Goal: Task Accomplishment & Management: Manage account settings

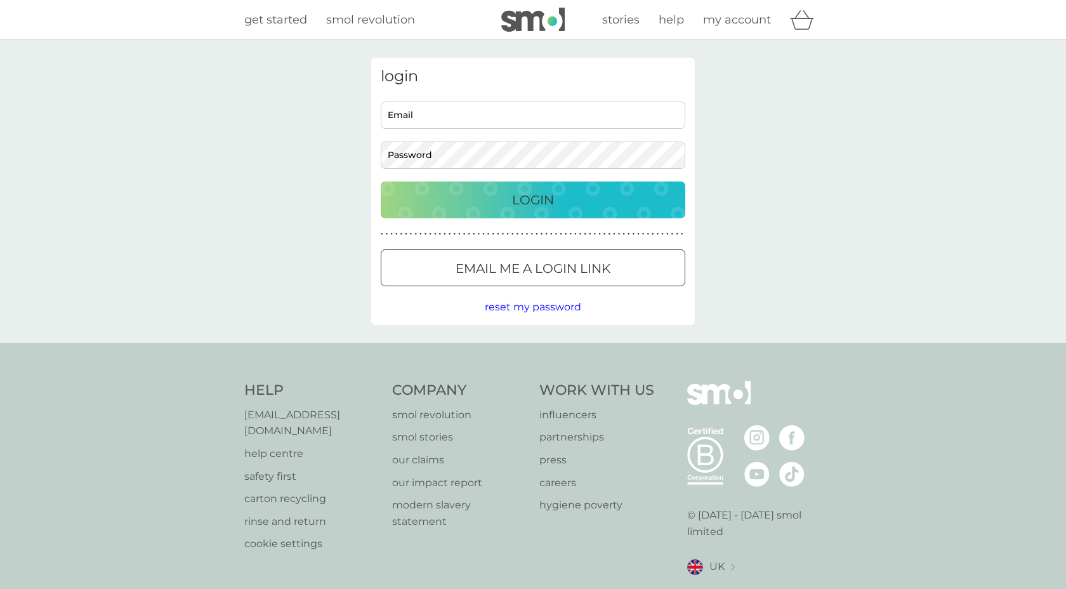
click at [625, 126] on input "Email" at bounding box center [533, 115] width 305 height 27
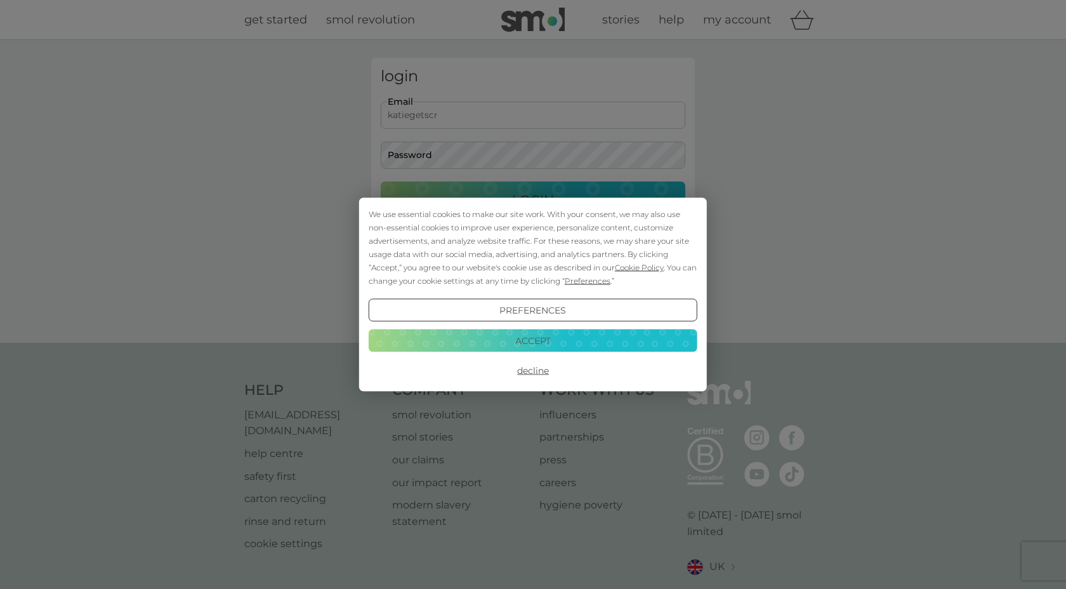
click at [513, 340] on button "Accept" at bounding box center [533, 340] width 329 height 23
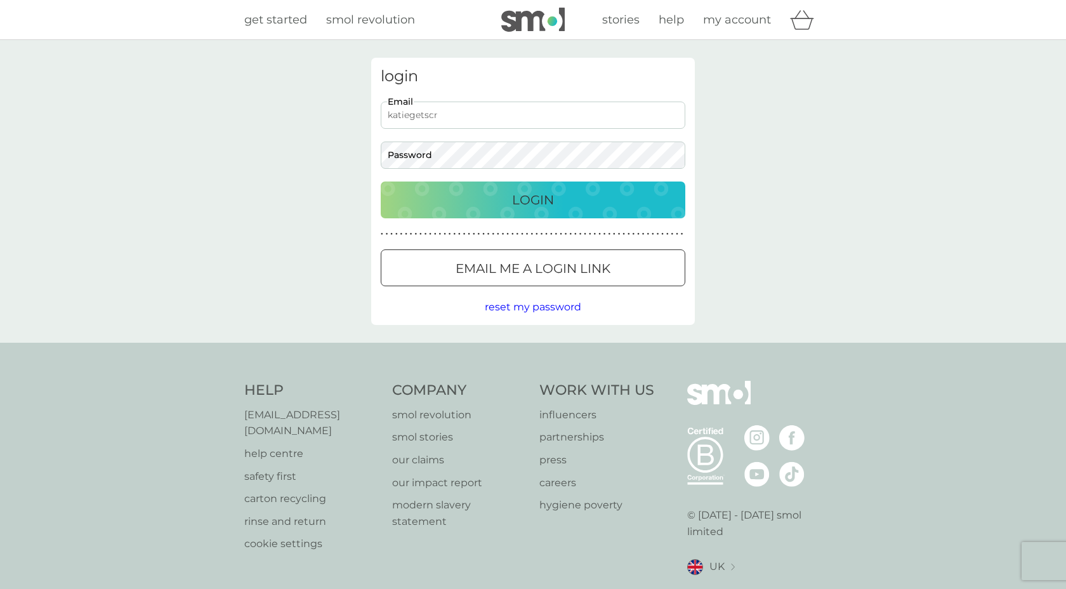
click at [511, 117] on input "katiegetscr" at bounding box center [533, 115] width 305 height 27
click at [381, 182] on button "Login" at bounding box center [533, 200] width 305 height 37
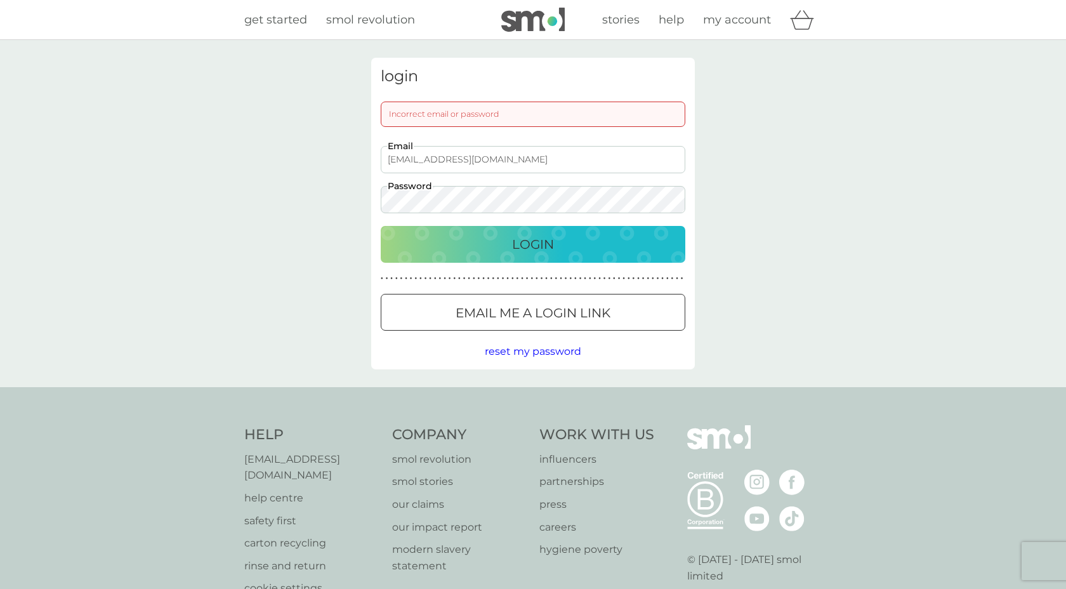
click at [252, 189] on div "login Incorrect email or password katiegetscraftyuk@gmail.com Email Password Lo…" at bounding box center [533, 213] width 1066 height 347
click at [381, 226] on button "Login" at bounding box center [533, 244] width 305 height 37
drag, startPoint x: 461, startPoint y: 161, endPoint x: 404, endPoint y: 161, distance: 57.1
click at [403, 161] on input "katiegetscraftyuk@gmail.com" at bounding box center [533, 159] width 305 height 27
drag, startPoint x: 529, startPoint y: 159, endPoint x: 281, endPoint y: 142, distance: 248.2
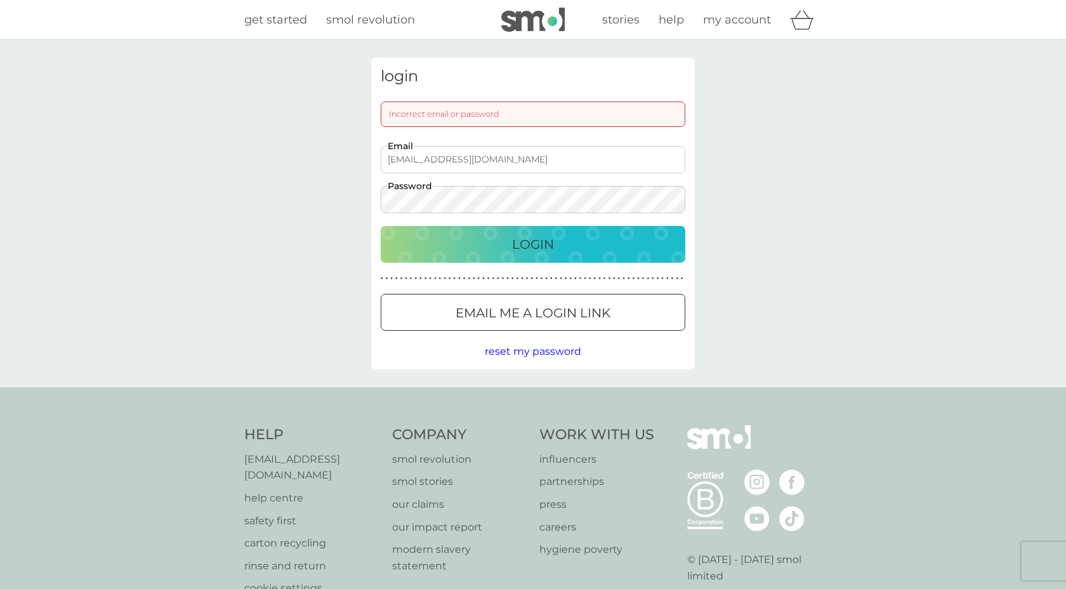
click at [282, 143] on div "login Incorrect email or password katiegetscraftyuk@gmail.com Email Password Lo…" at bounding box center [533, 213] width 1066 height 347
type input "katie@katiegetscrafty.com"
click at [287, 193] on div "login Incorrect email or password katie@katiegetscrafty.com Email Password Logi…" at bounding box center [533, 213] width 1066 height 347
click at [381, 226] on button "Login" at bounding box center [533, 244] width 305 height 37
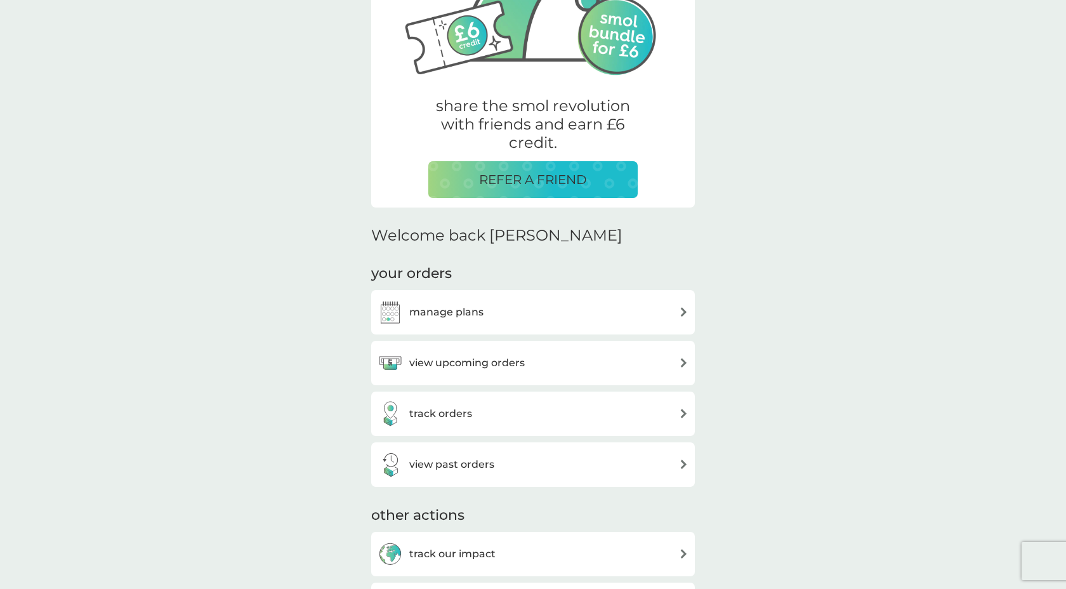
scroll to position [202, 0]
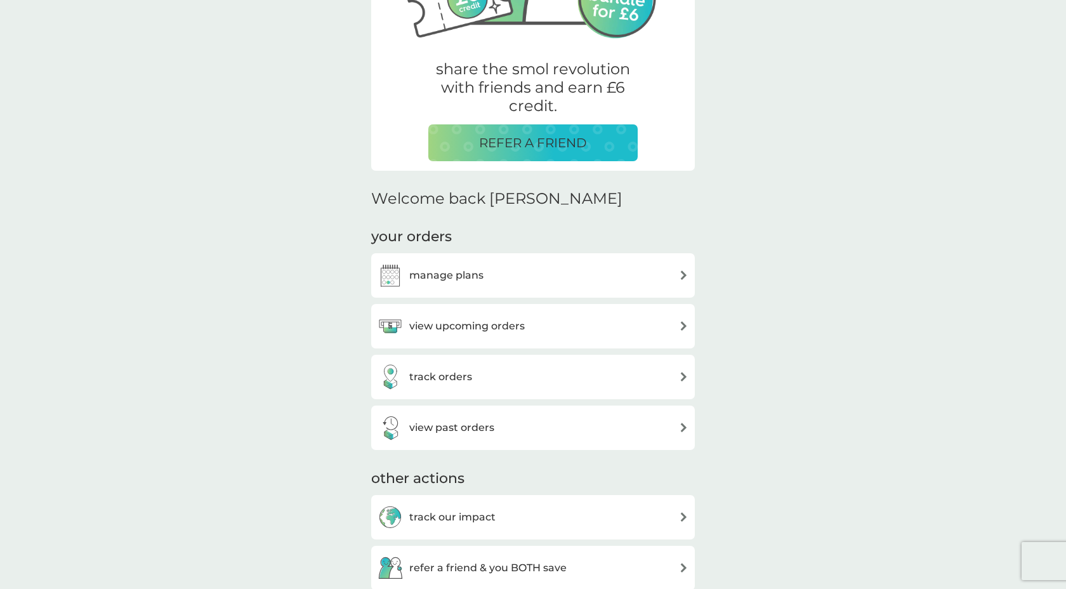
click at [659, 277] on div "manage plans" at bounding box center [533, 275] width 311 height 25
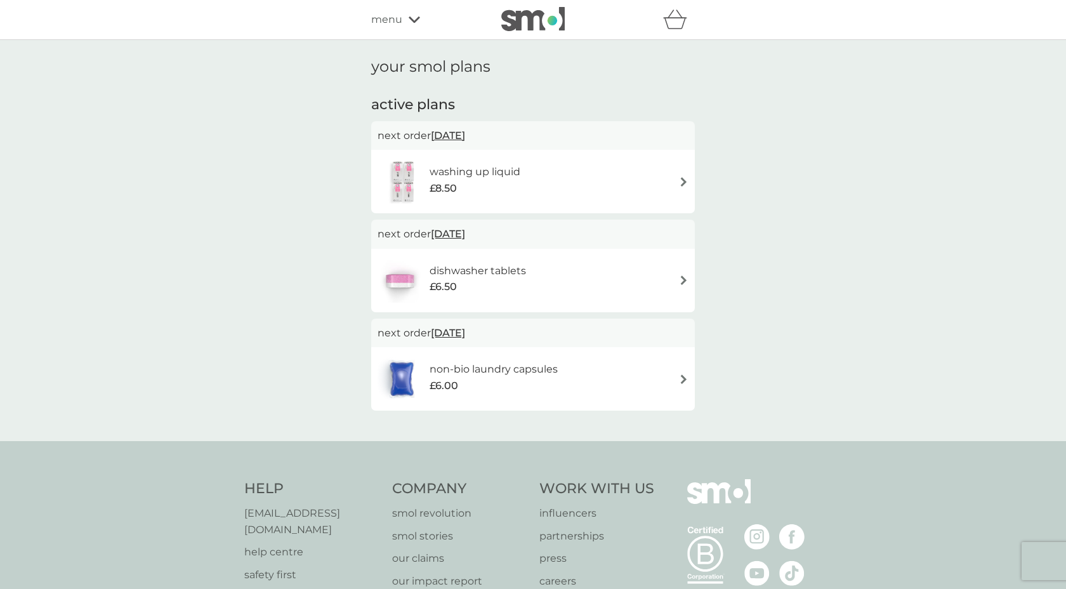
click at [679, 185] on img at bounding box center [684, 182] width 10 height 10
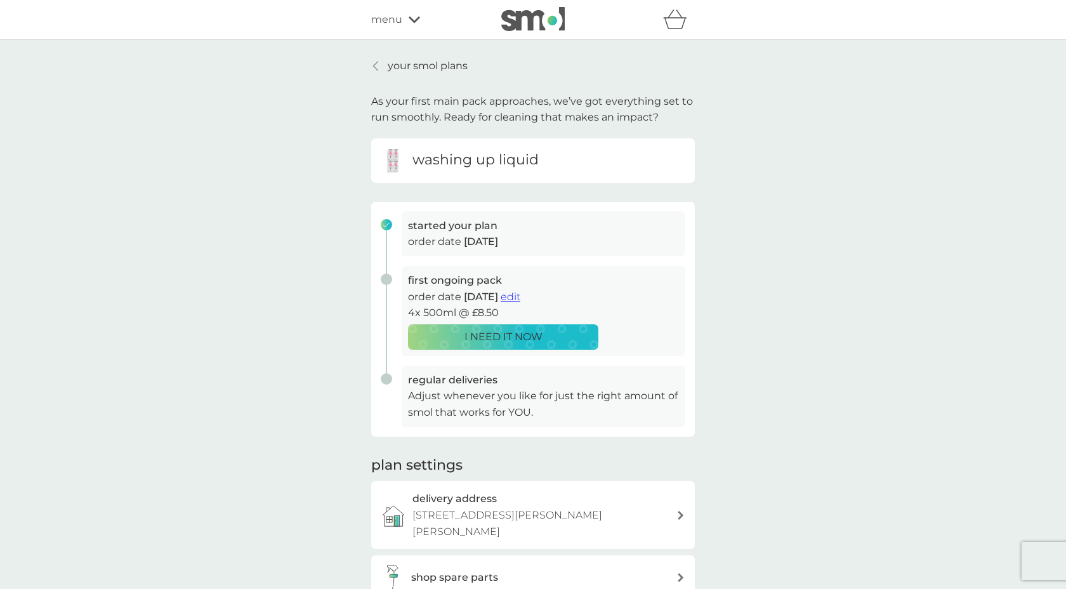
click at [421, 62] on p "your smol plans" at bounding box center [428, 66] width 80 height 17
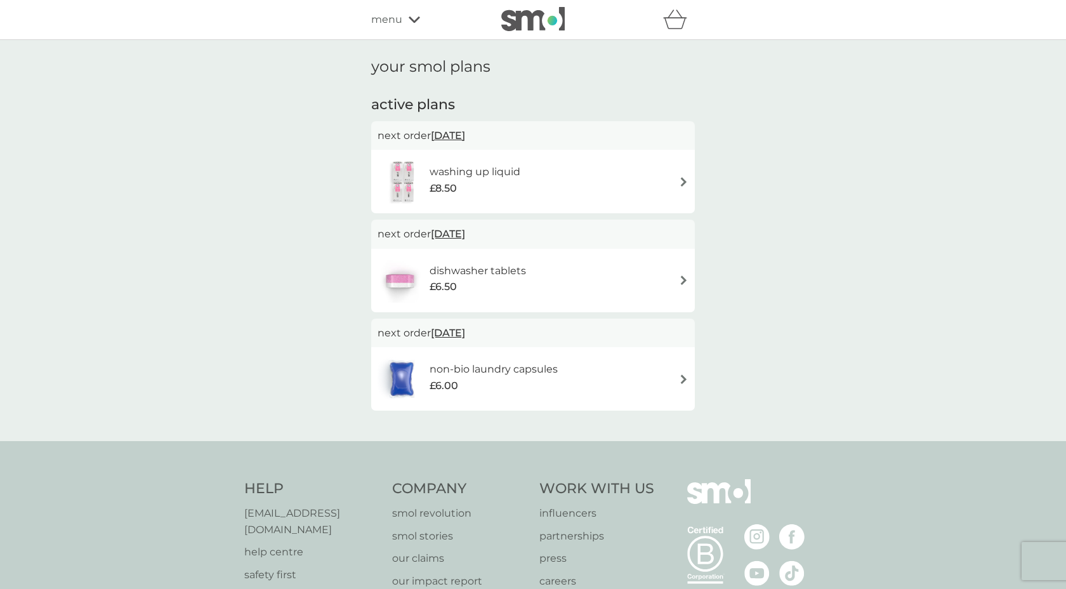
click at [445, 178] on h6 "washing up liquid" at bounding box center [475, 172] width 91 height 17
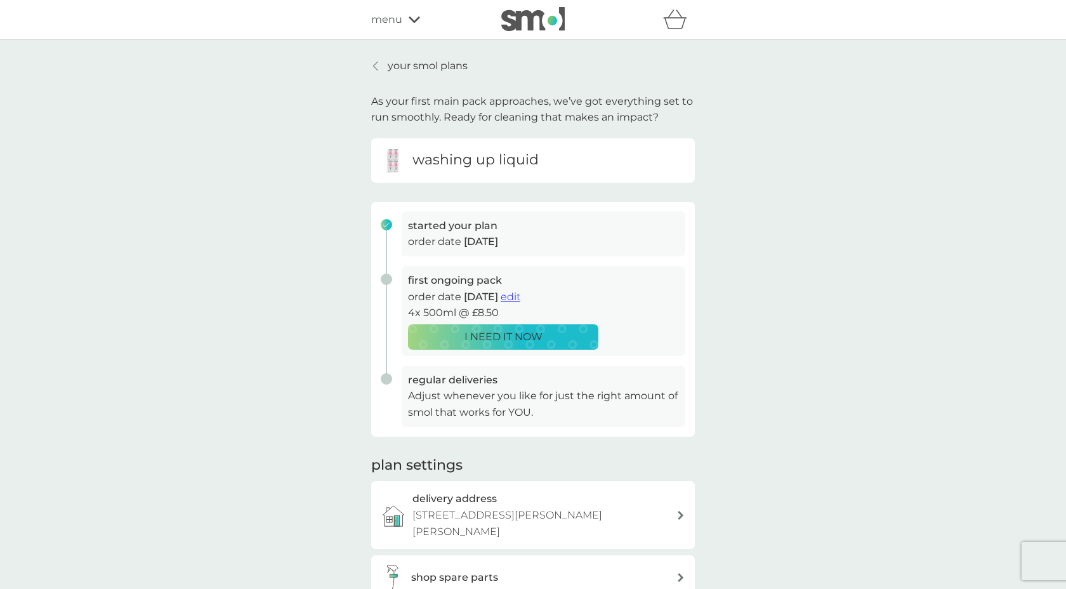
click at [443, 65] on p "your smol plans" at bounding box center [428, 66] width 80 height 17
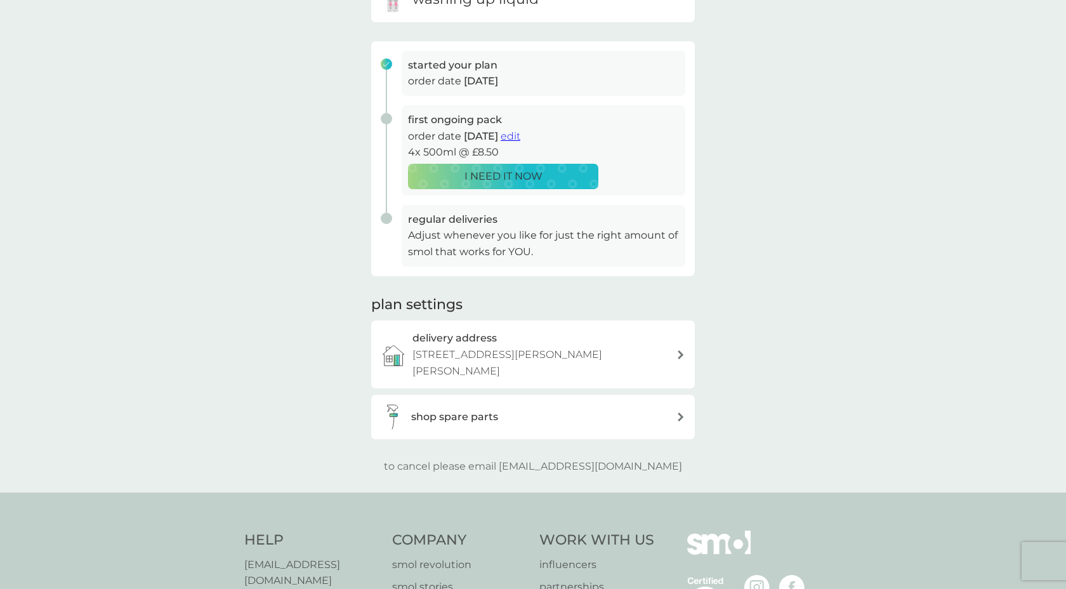
scroll to position [166, 0]
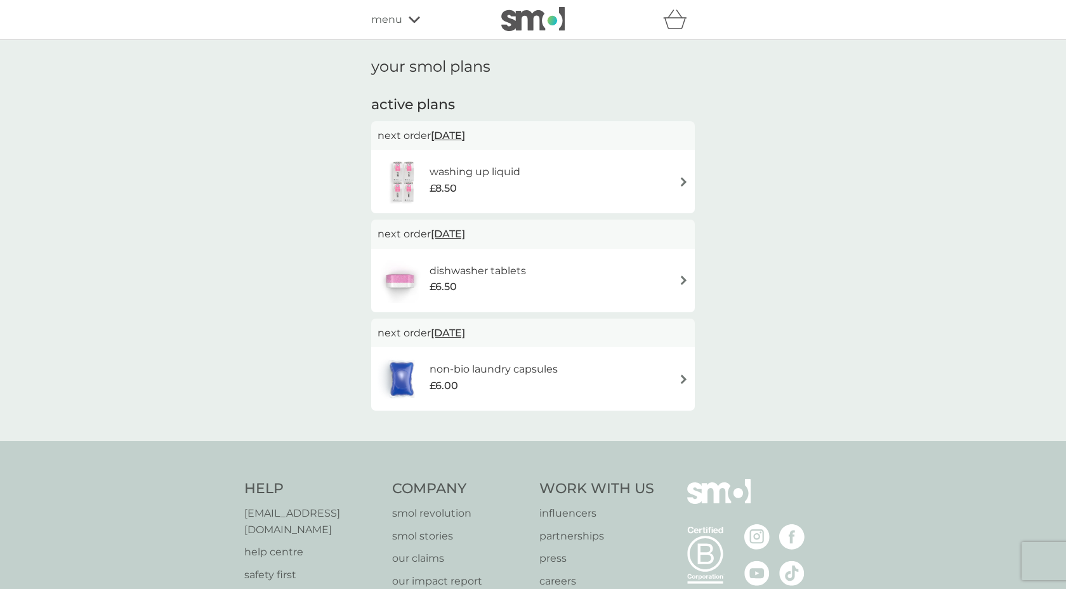
click at [545, 20] on img at bounding box center [532, 19] width 63 height 24
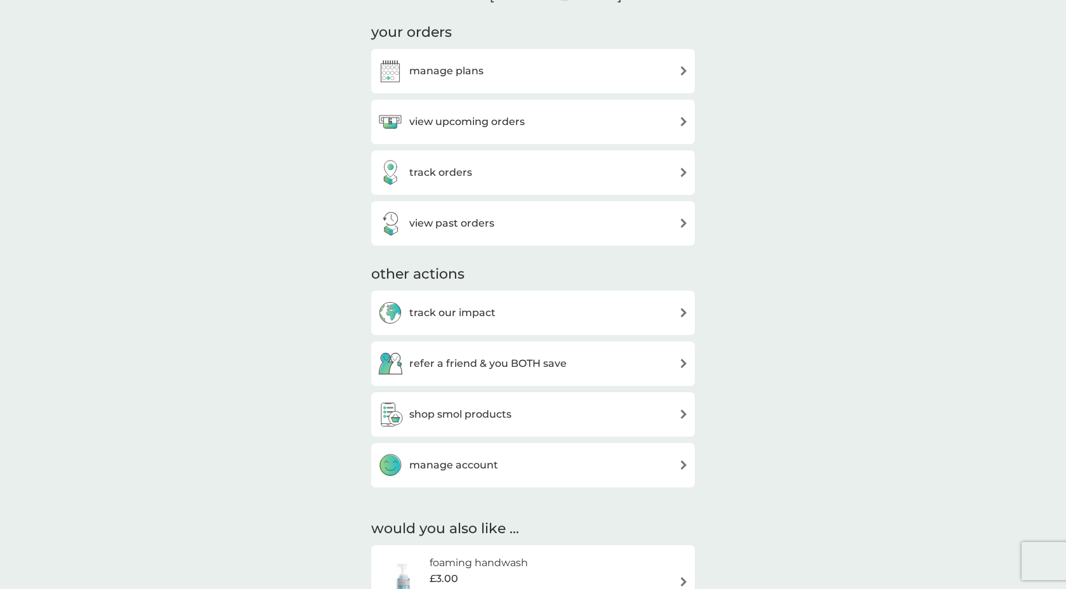
scroll to position [371, 0]
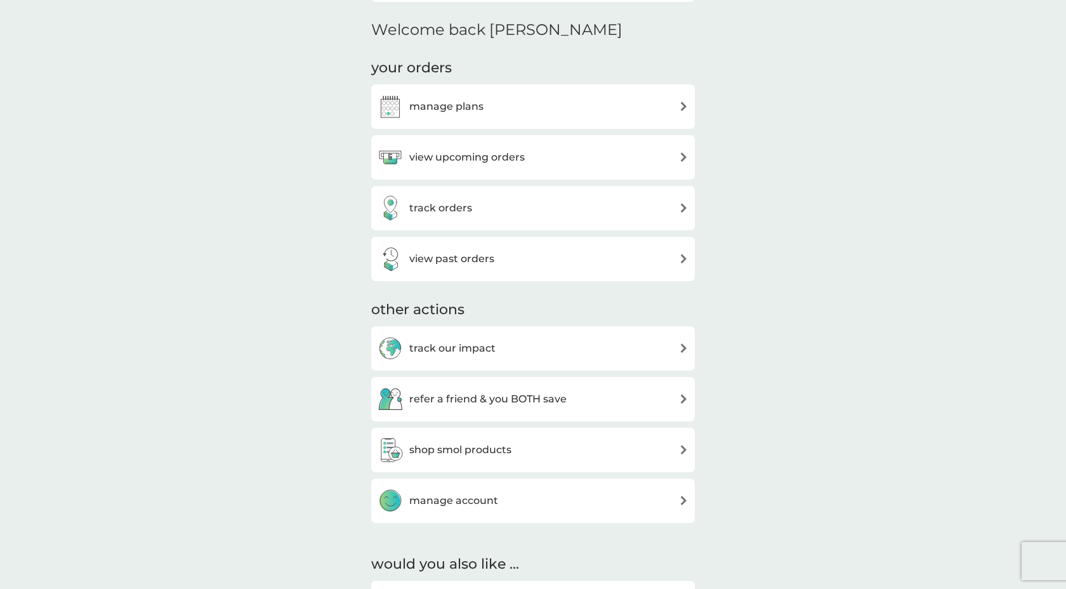
click at [513, 222] on div "track orders" at bounding box center [533, 208] width 324 height 44
click at [513, 211] on div "track orders" at bounding box center [533, 207] width 311 height 25
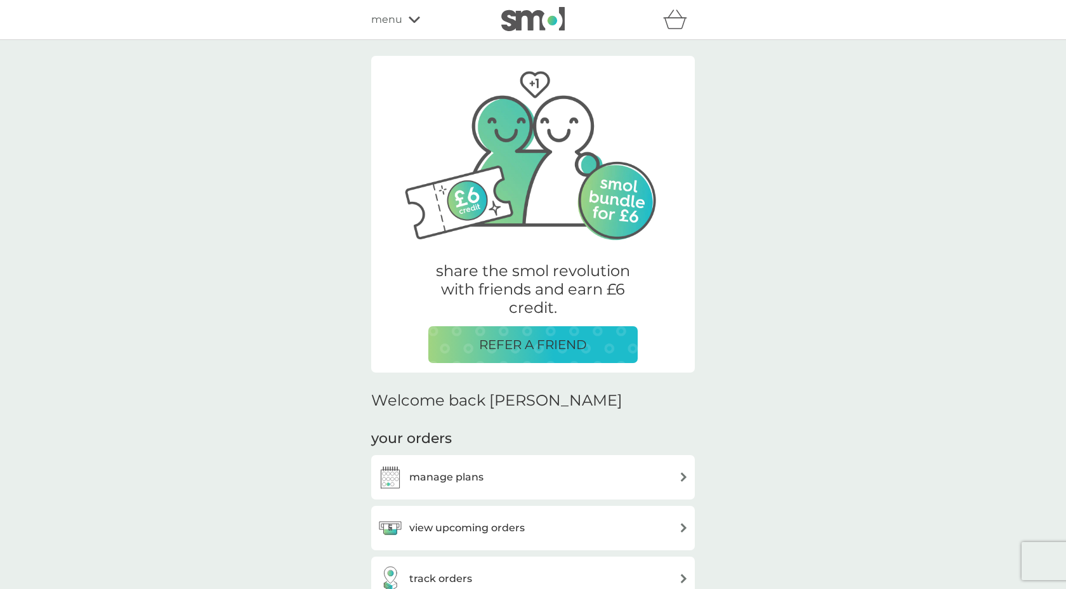
scroll to position [371, 0]
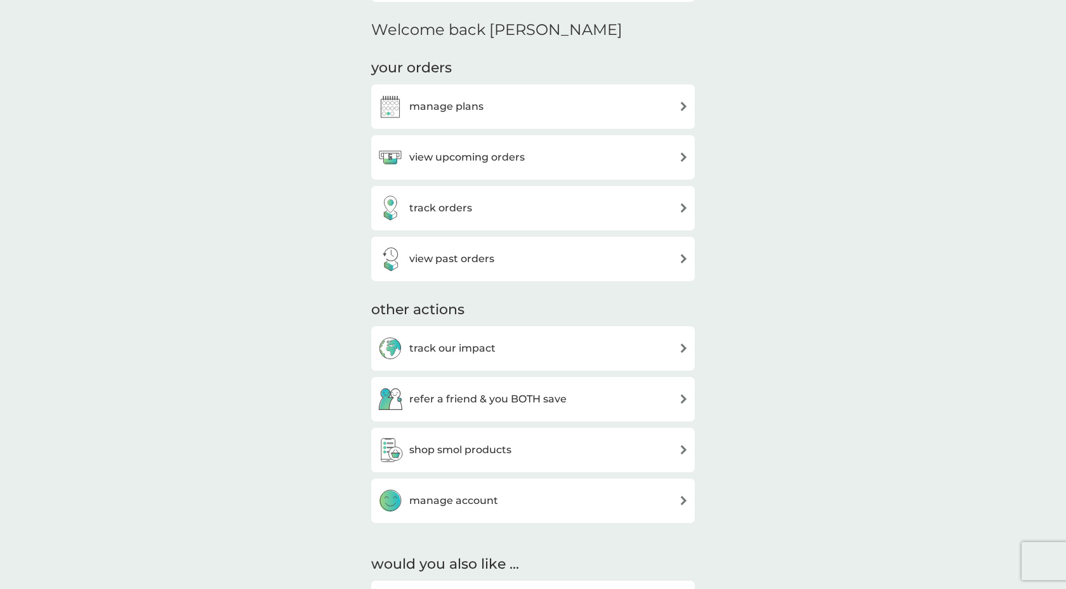
click at [470, 161] on h3 "view upcoming orders" at bounding box center [467, 157] width 116 height 17
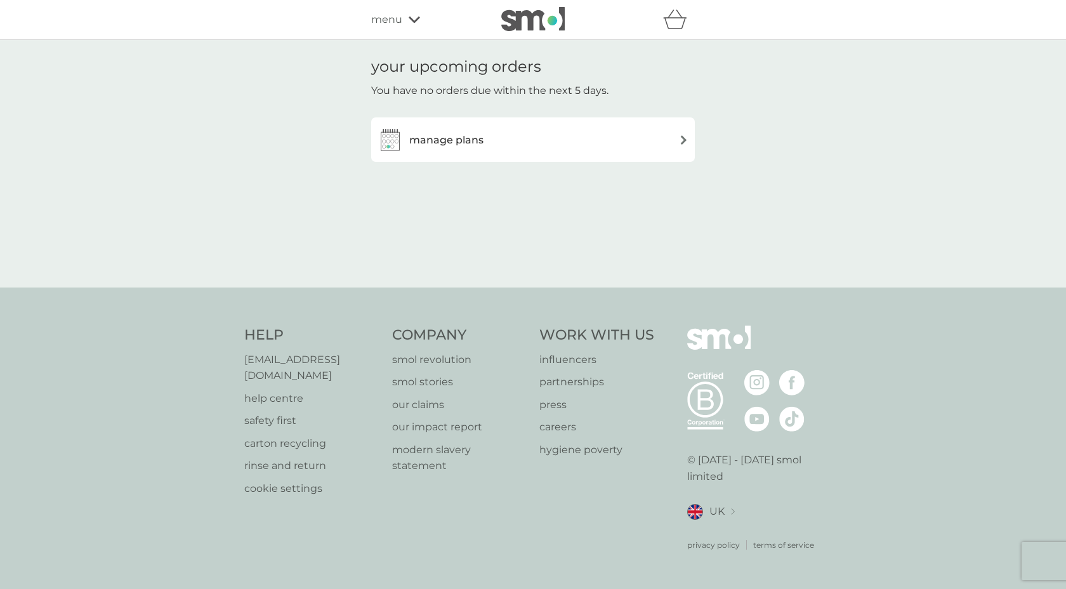
click at [482, 147] on h3 "manage plans" at bounding box center [446, 140] width 74 height 17
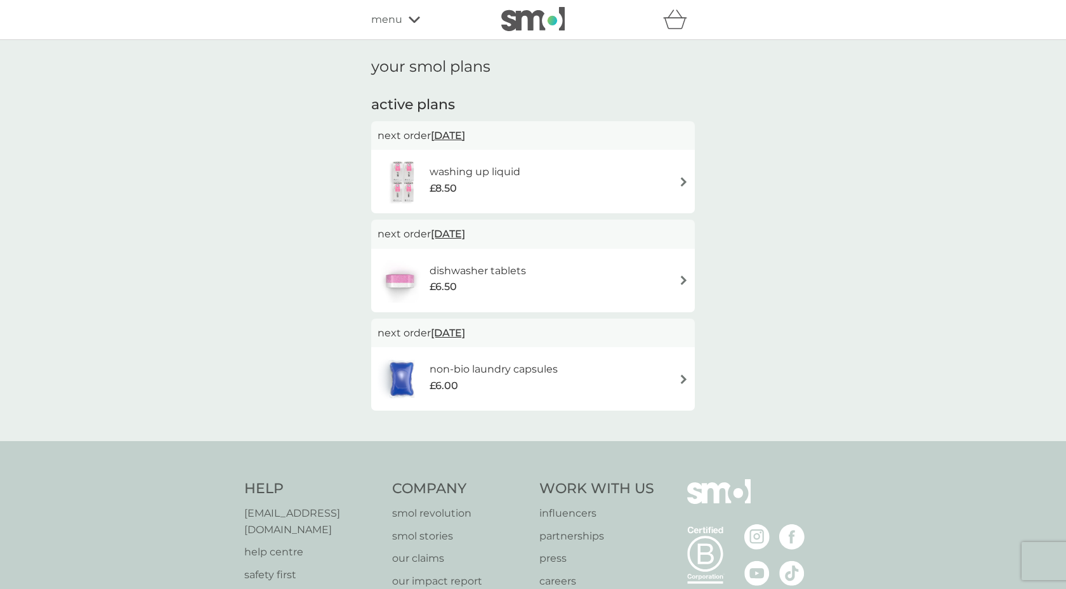
click at [507, 383] on div "£6.00" at bounding box center [494, 386] width 128 height 17
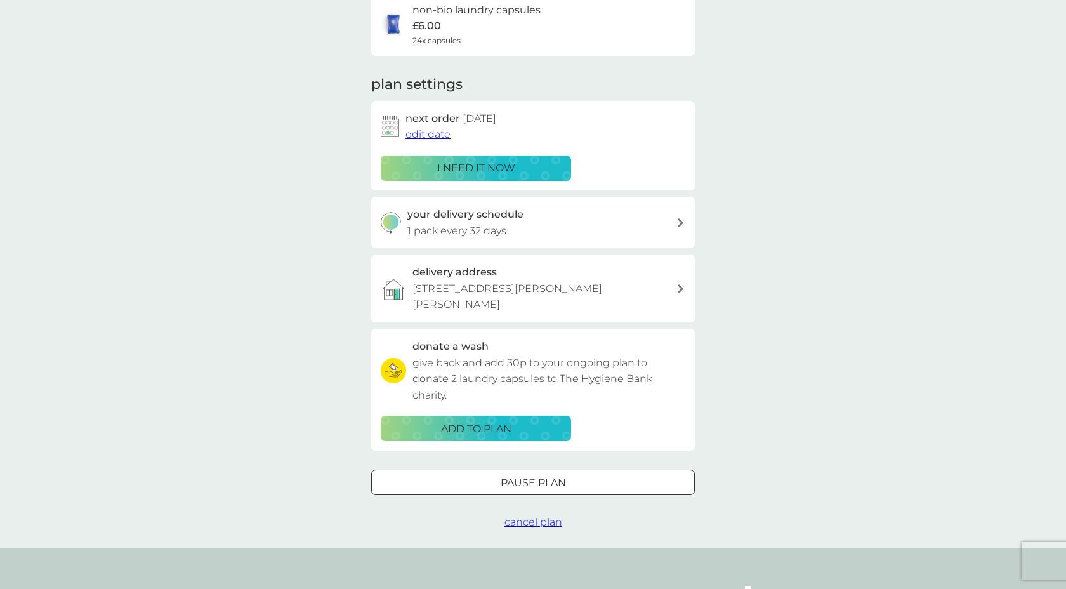
scroll to position [117, 0]
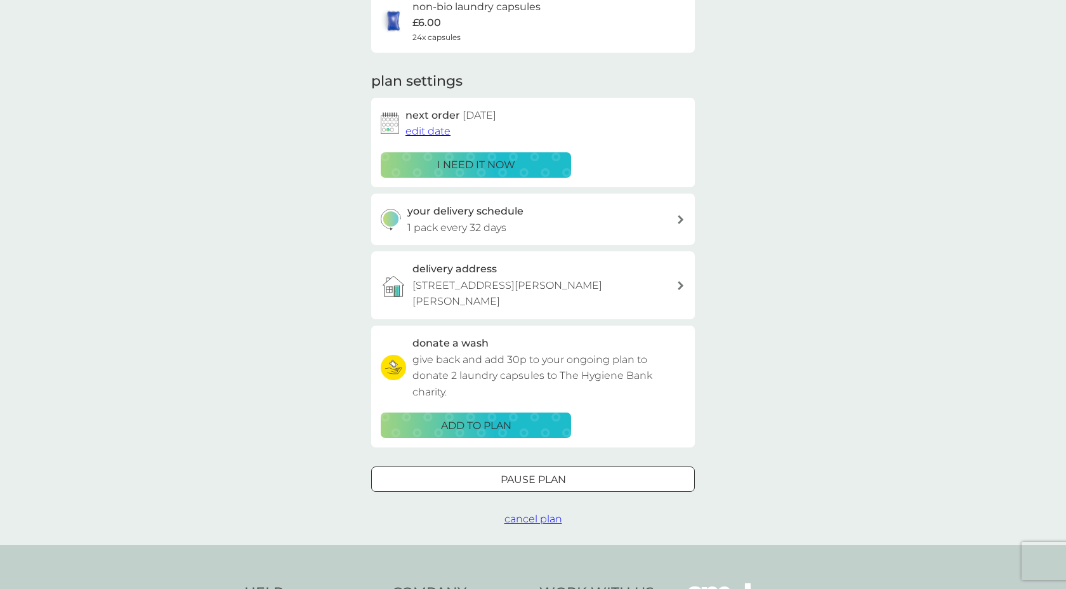
click at [531, 524] on span "cancel plan" at bounding box center [534, 519] width 58 height 12
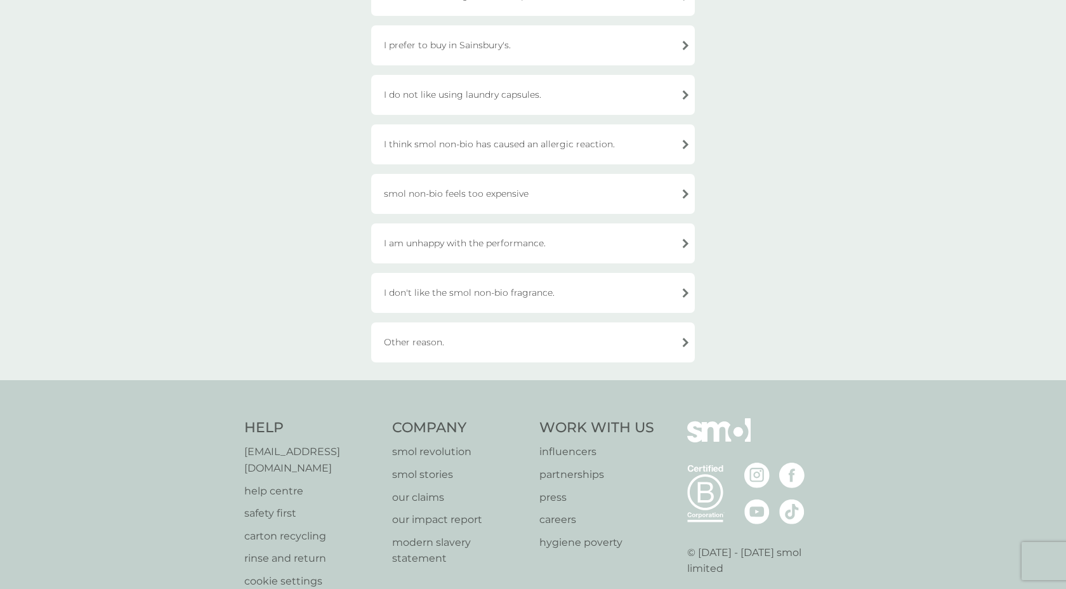
scroll to position [324, 0]
click at [540, 338] on div "Other reason." at bounding box center [533, 341] width 324 height 40
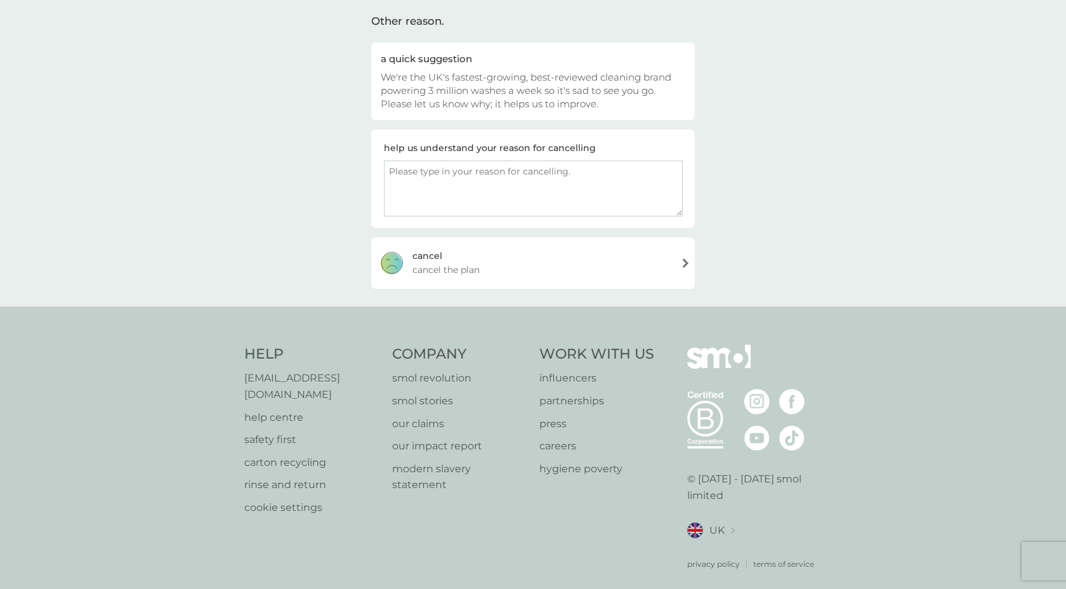
scroll to position [0, 0]
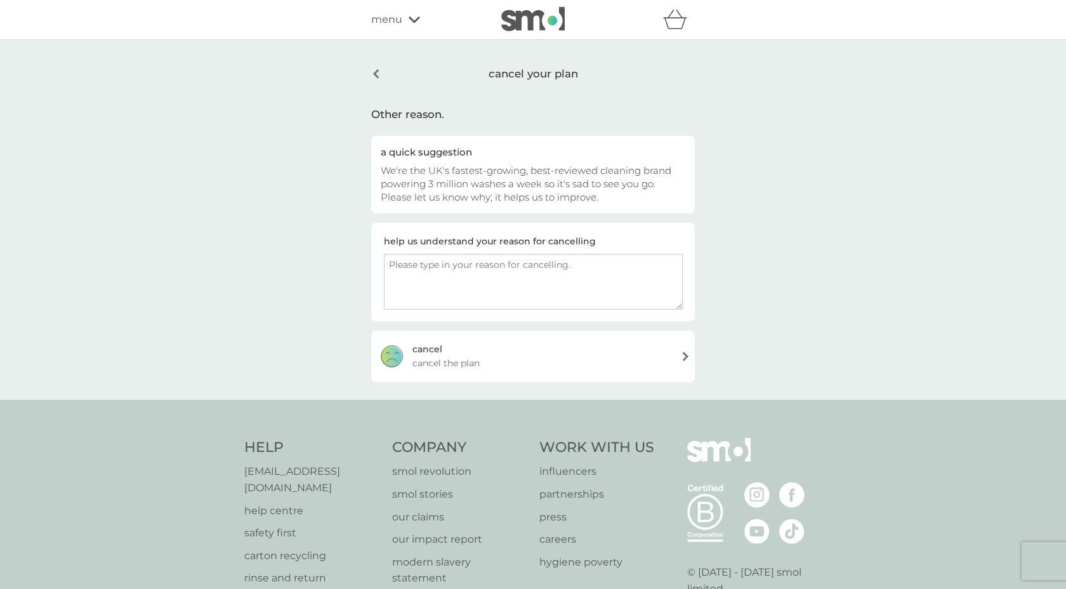
click at [371, 78] on div "cancel your plan" at bounding box center [533, 74] width 324 height 32
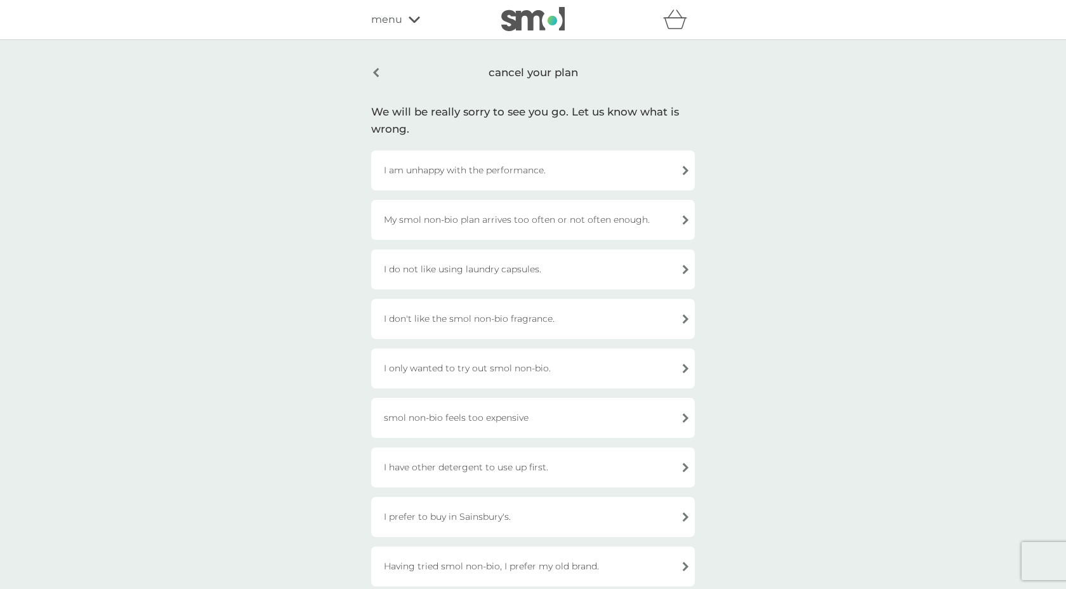
click at [371, 78] on div "cancel your plan We will be really sorry to see you go. Let us know what is wro…" at bounding box center [533, 372] width 343 height 628
click at [378, 70] on div "cancel your plan" at bounding box center [533, 73] width 324 height 30
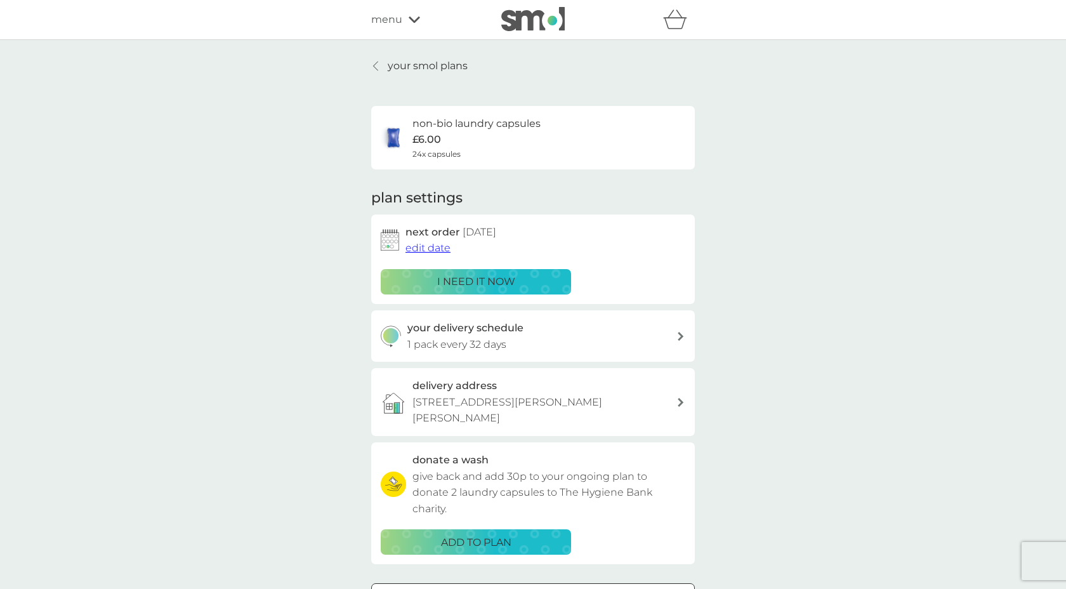
click at [438, 69] on p "your smol plans" at bounding box center [428, 66] width 80 height 17
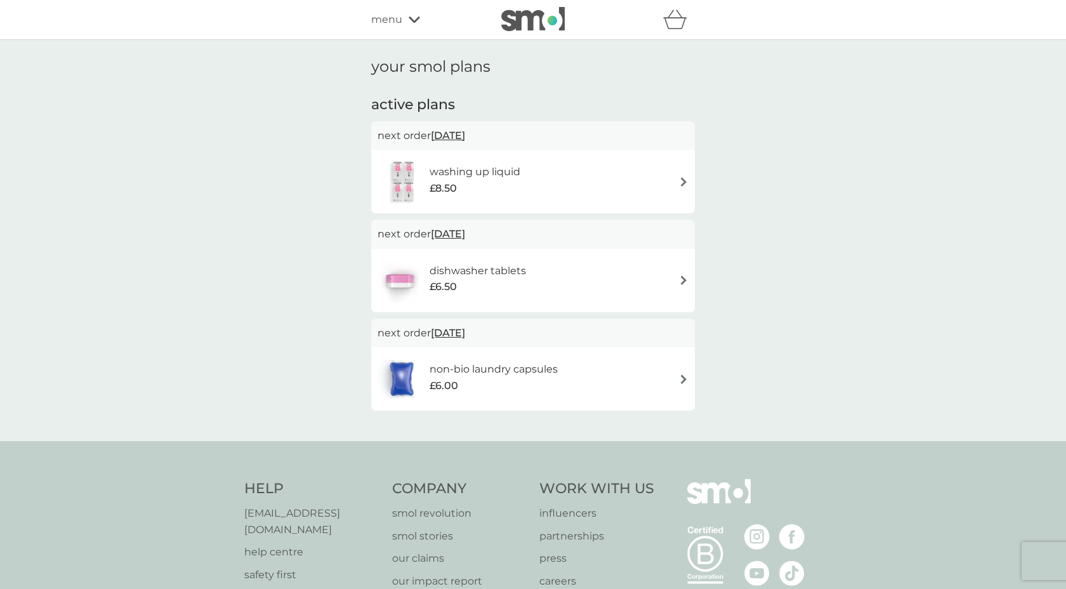
click at [487, 177] on h6 "washing up liquid" at bounding box center [475, 172] width 91 height 17
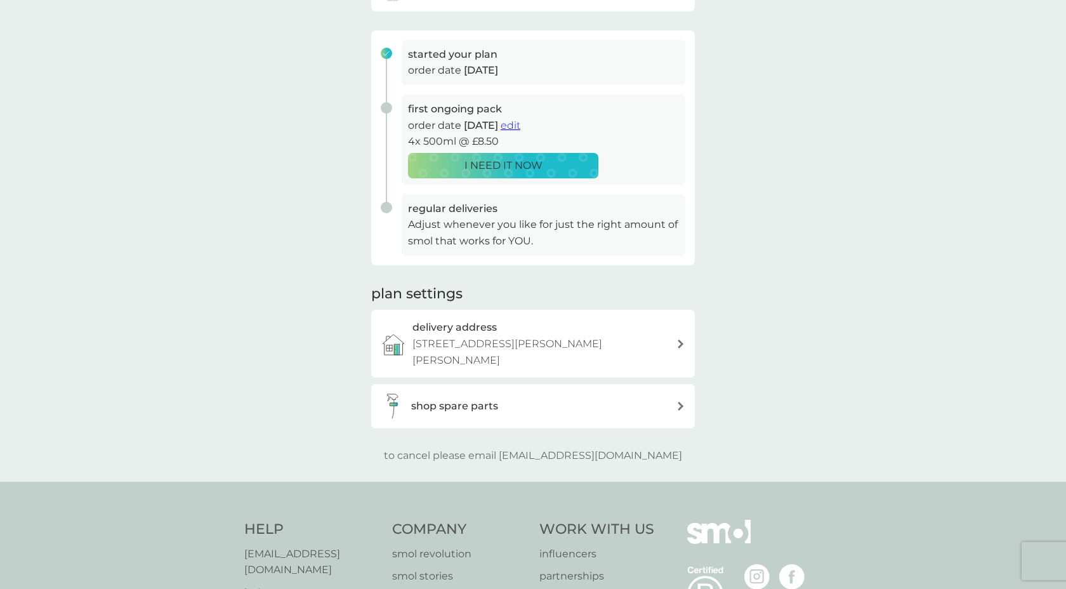
scroll to position [172, 0]
drag, startPoint x: 658, startPoint y: 454, endPoint x: 527, endPoint y: 453, distance: 130.8
click at [528, 453] on div "to cancel please email [EMAIL_ADDRESS][DOMAIN_NAME]" at bounding box center [533, 455] width 324 height 17
copy p "[EMAIL_ADDRESS][DOMAIN_NAME]"
